Goal: Information Seeking & Learning: Learn about a topic

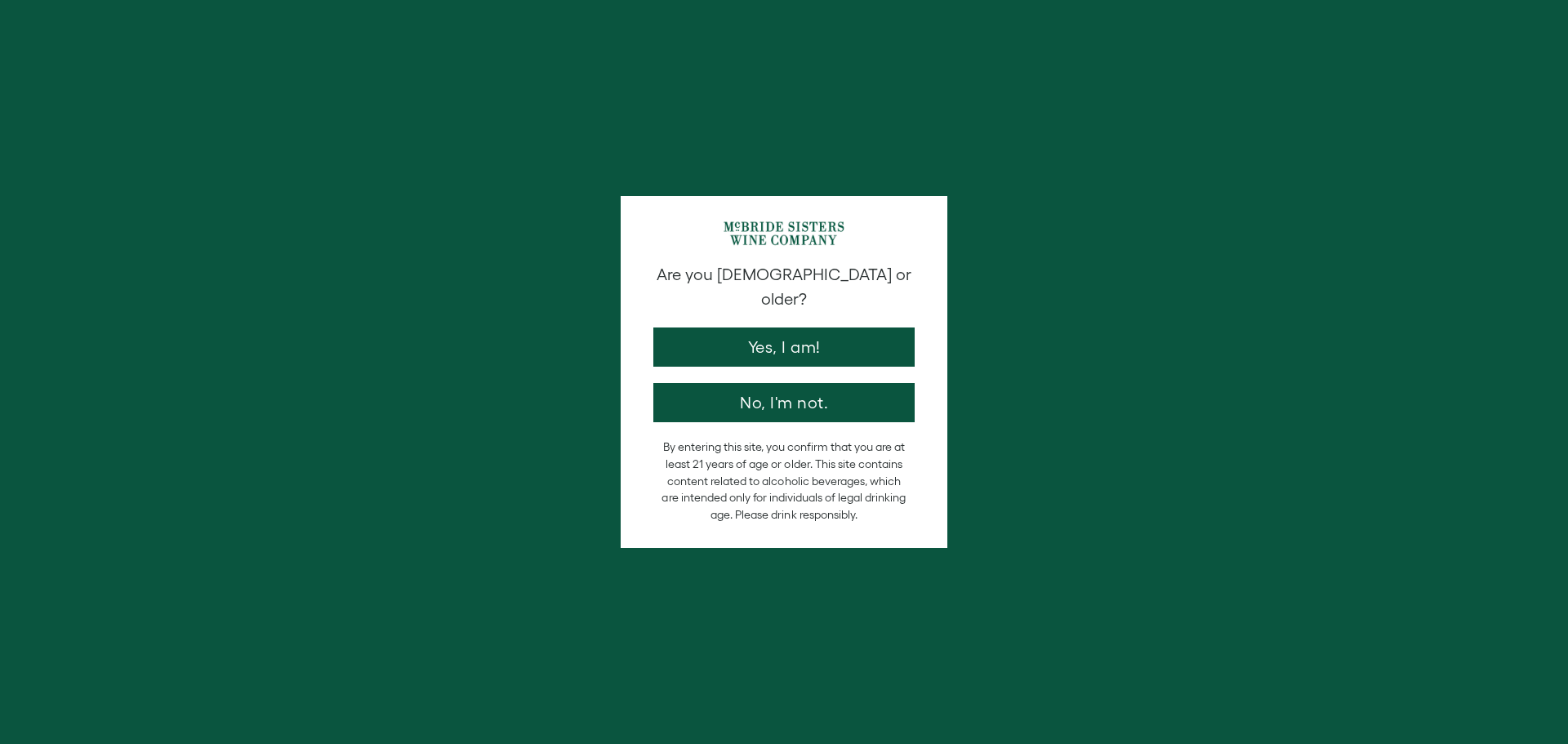
click at [757, 327] on button "Yes, I am!" at bounding box center [784, 347] width 261 height 39
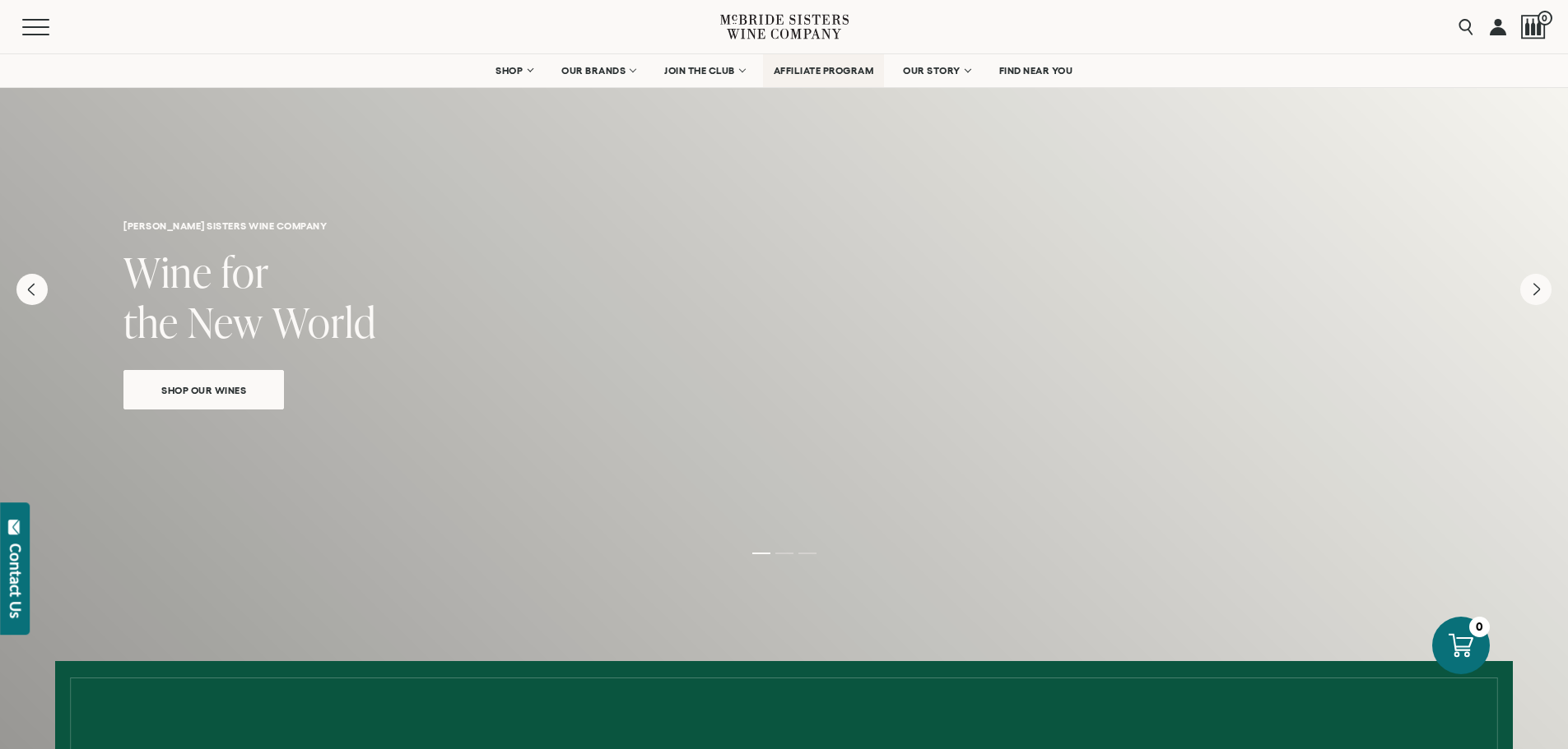
click at [795, 71] on span "AFFILIATE PROGRAM" at bounding box center [823, 71] width 100 height 11
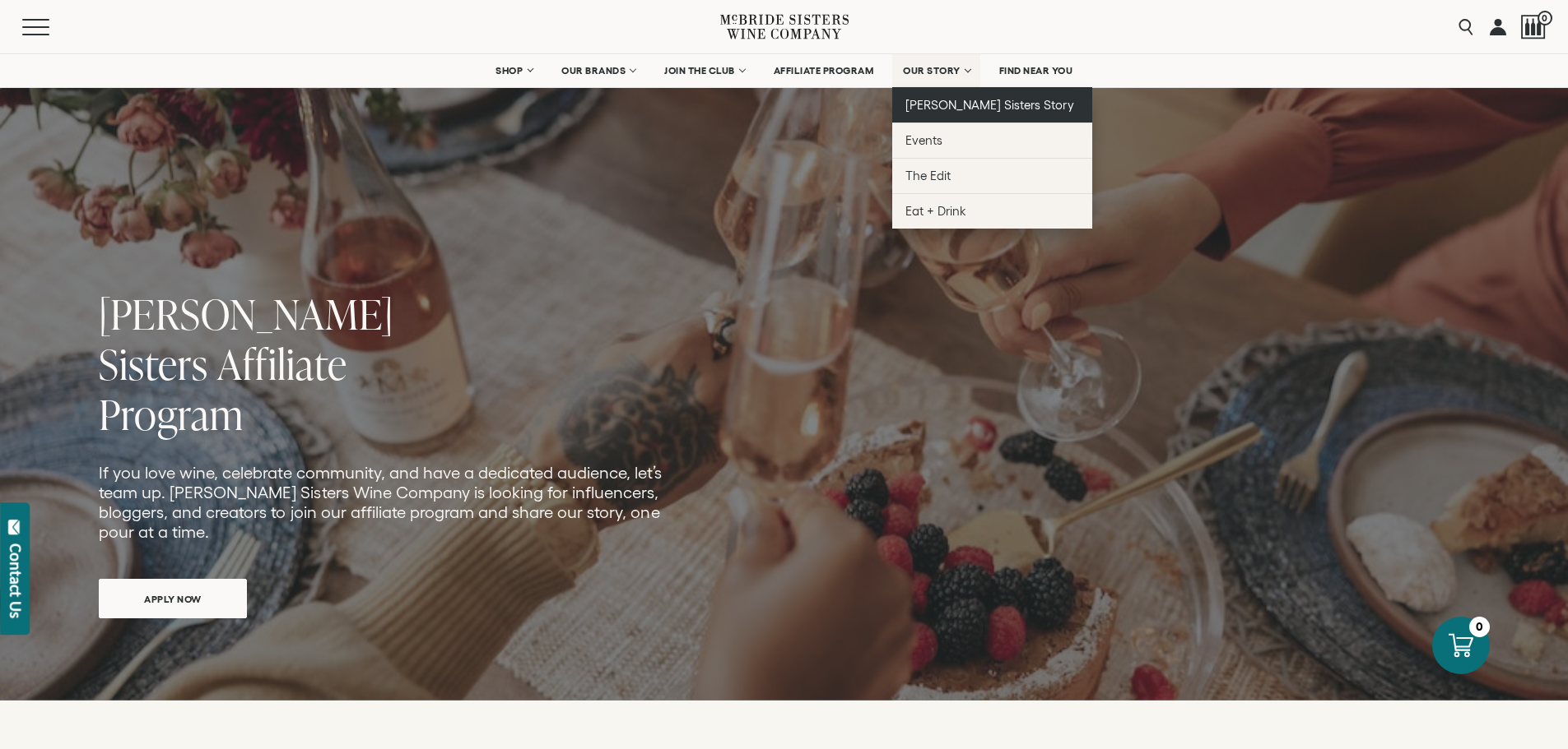
click at [948, 97] on link "[PERSON_NAME] Sisters Story" at bounding box center [992, 105] width 200 height 35
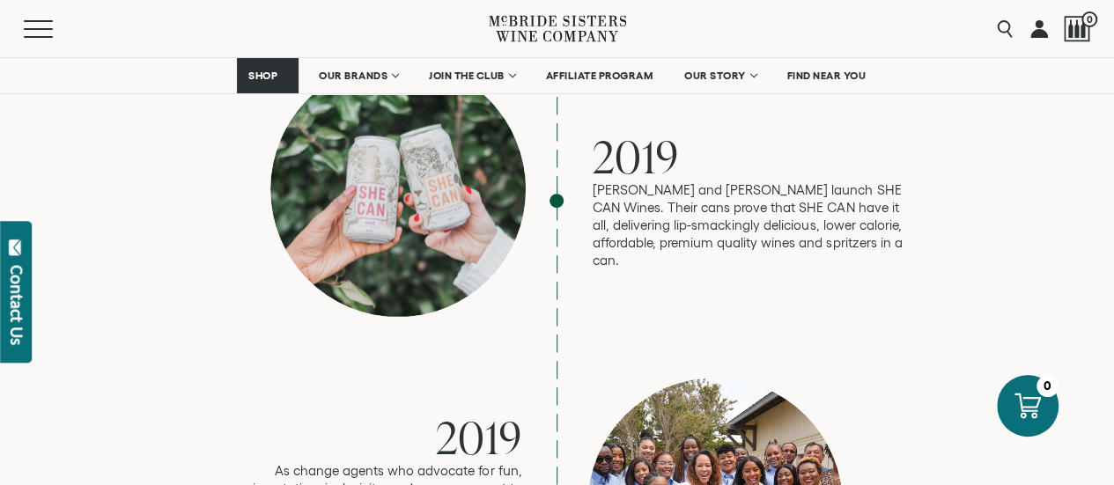
scroll to position [3709, 0]
